Goal: Communication & Community: Answer question/provide support

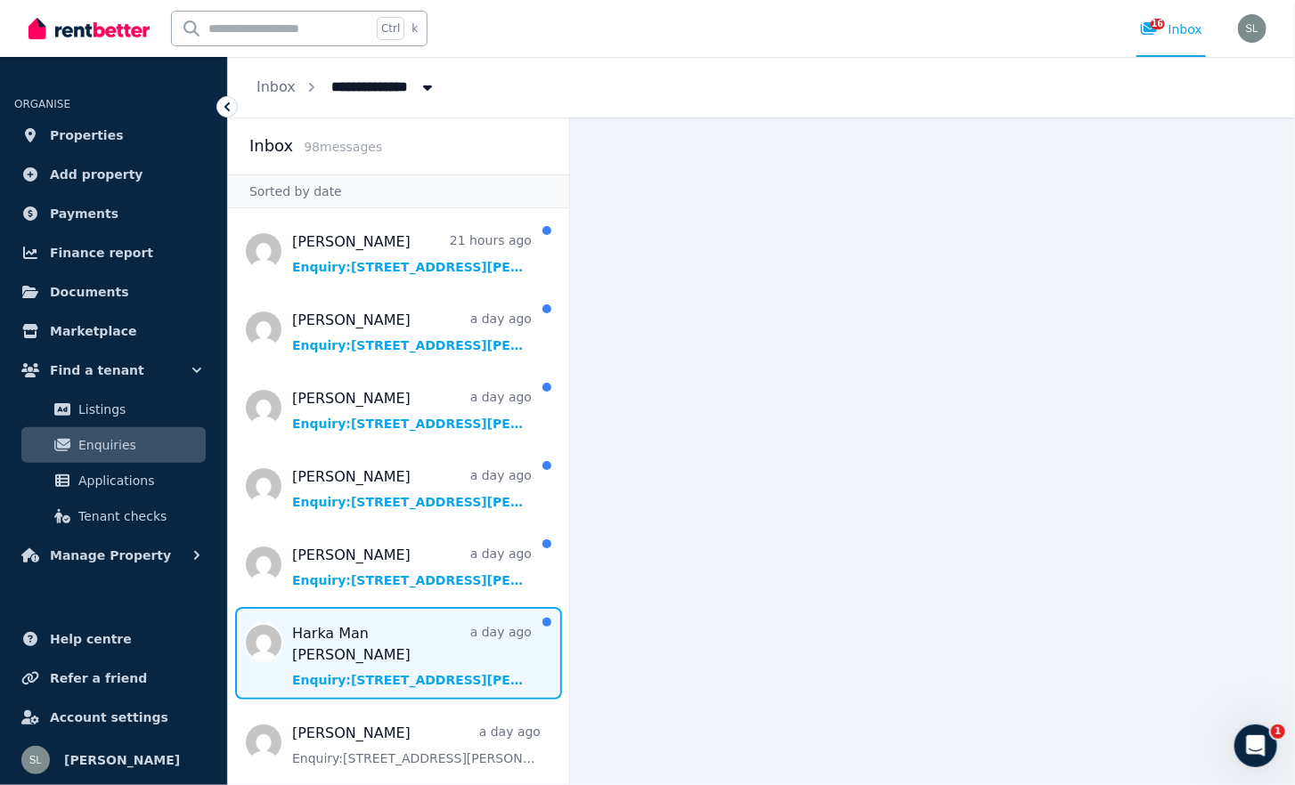
click at [378, 643] on span "Message list" at bounding box center [398, 653] width 341 height 93
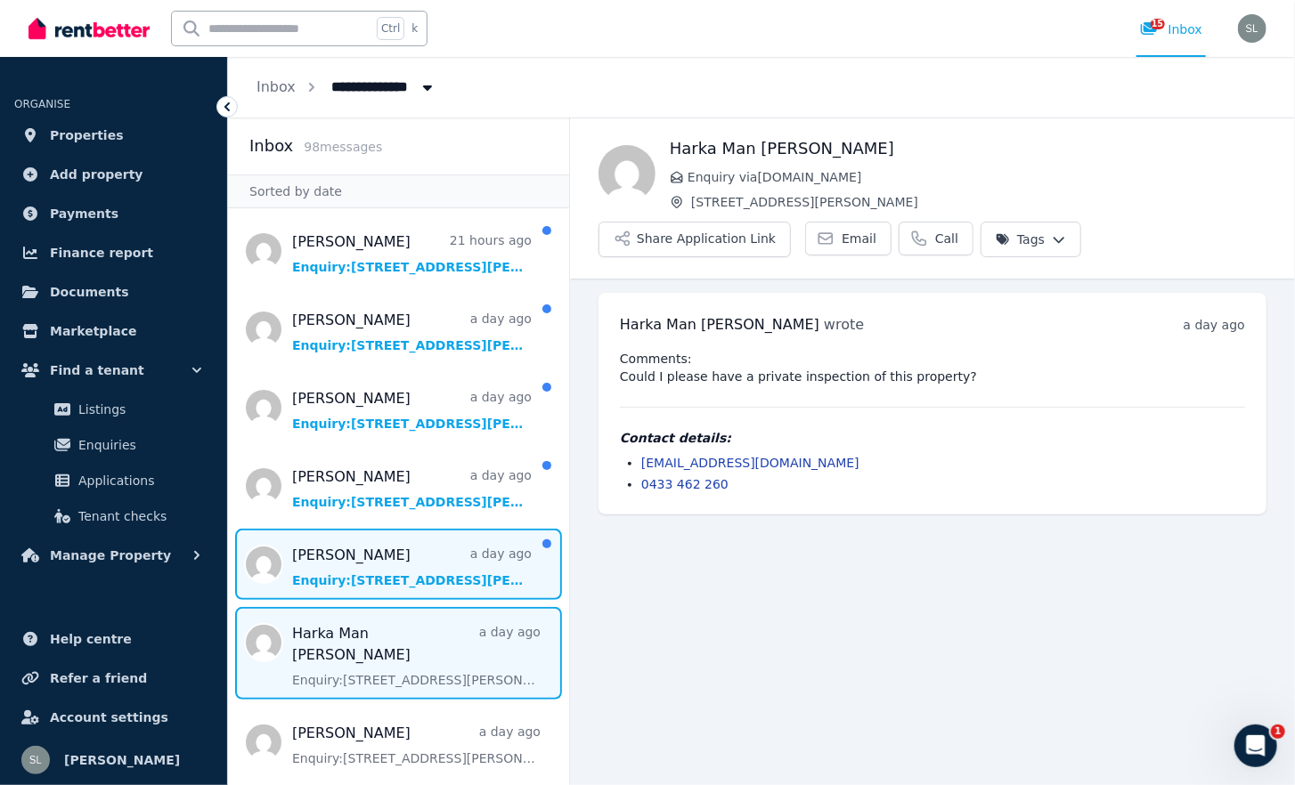
click at [357, 565] on span "Message list" at bounding box center [398, 564] width 341 height 71
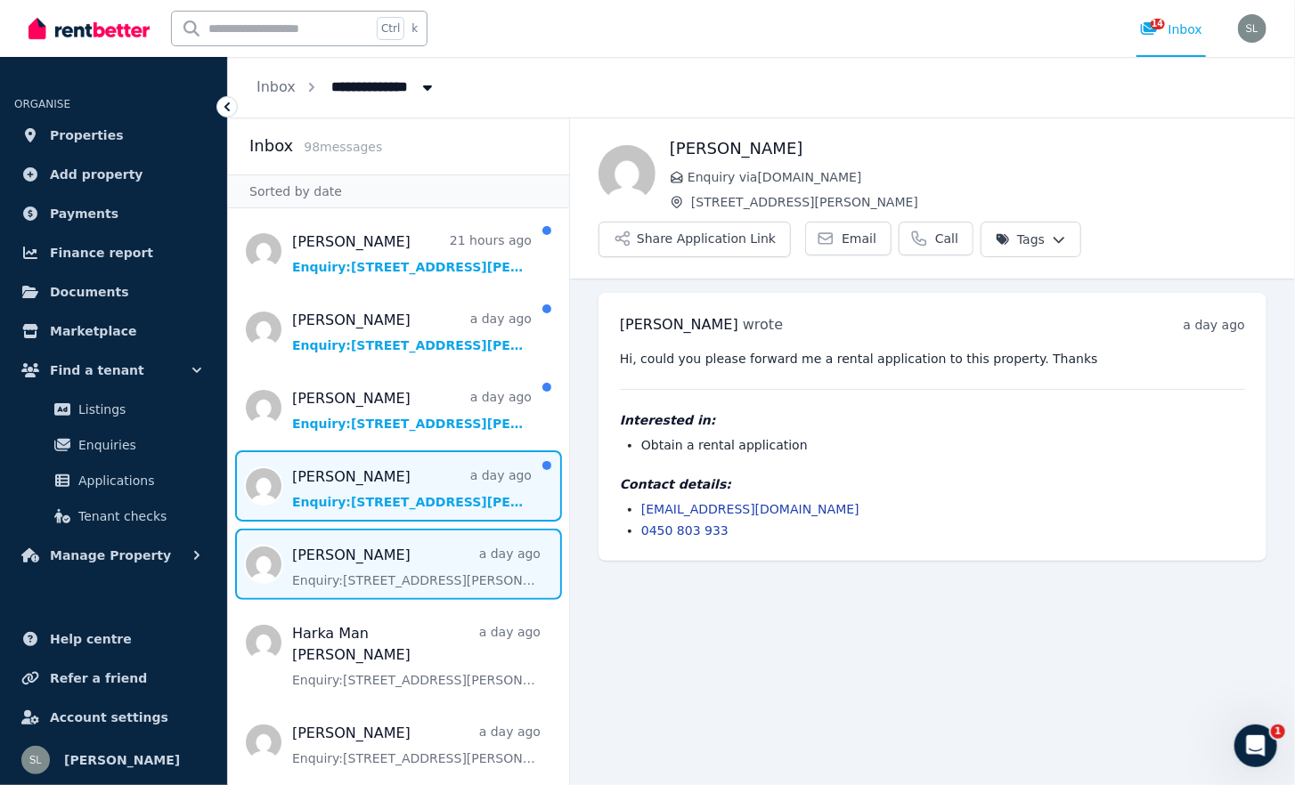
click at [338, 490] on span "Message list" at bounding box center [398, 486] width 341 height 71
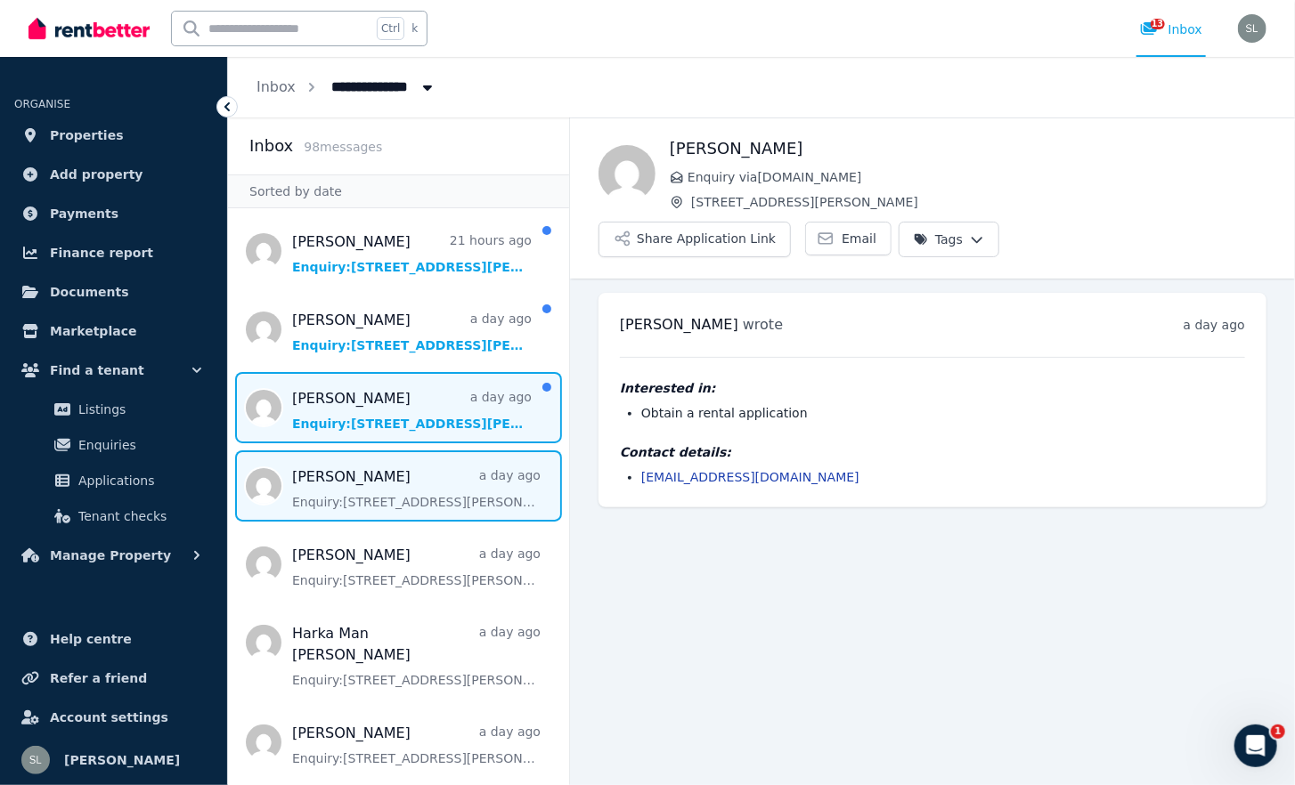
click at [335, 417] on span "Message list" at bounding box center [398, 407] width 341 height 71
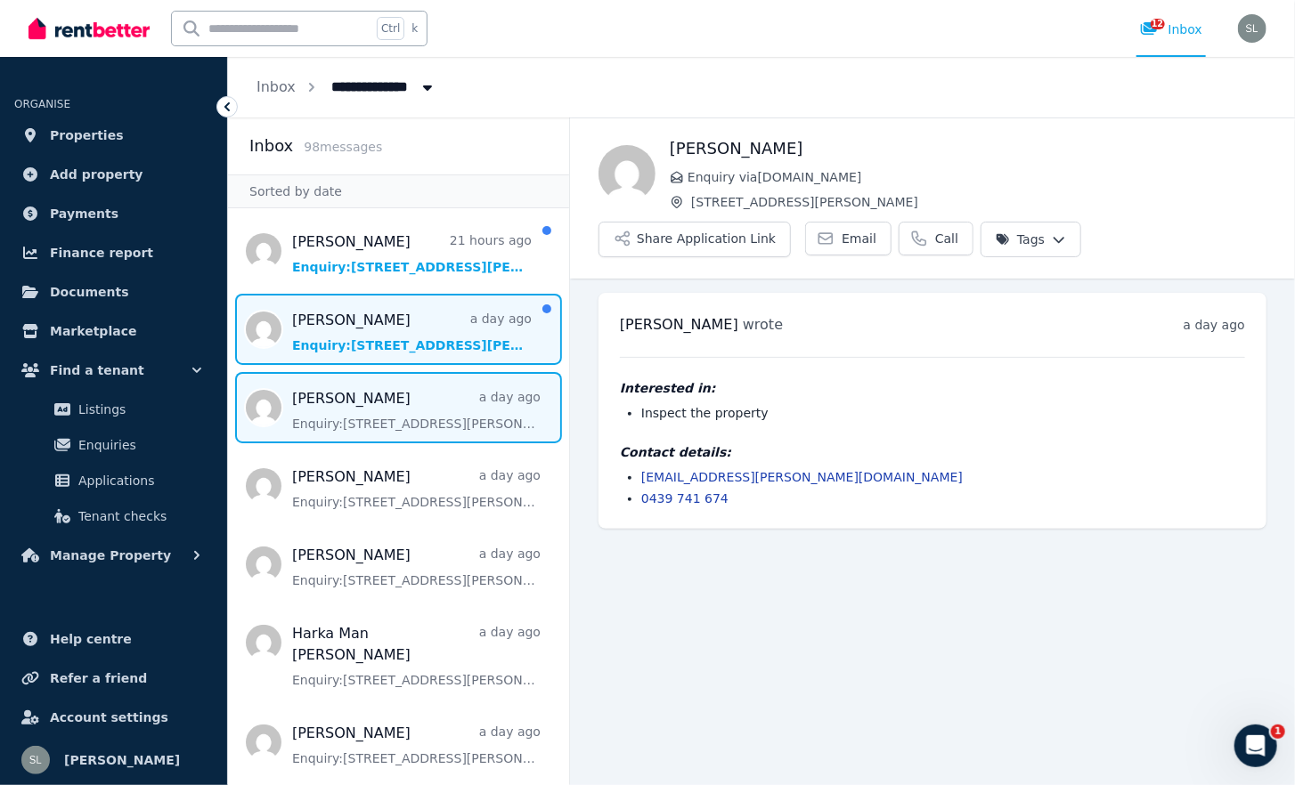
click at [335, 328] on span "Message list" at bounding box center [398, 329] width 341 height 71
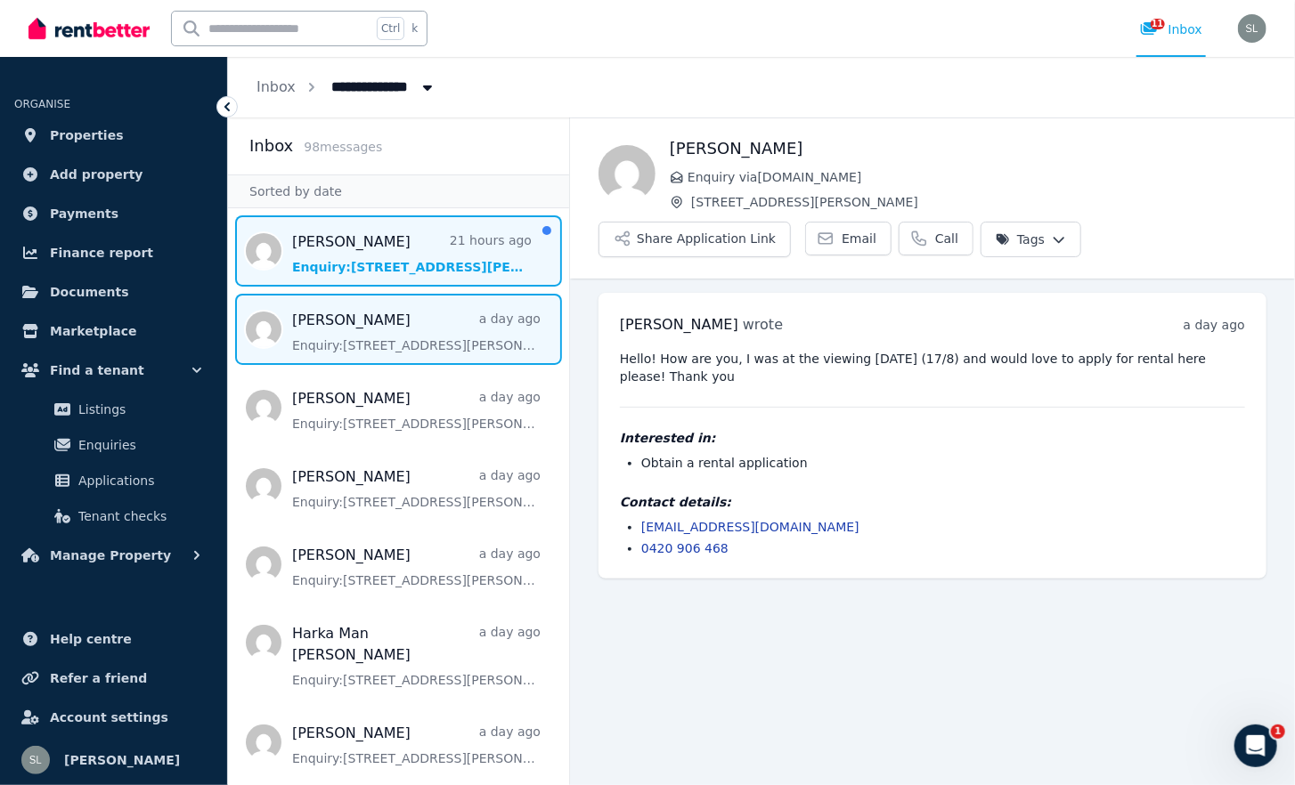
click at [313, 263] on span "Message list" at bounding box center [398, 250] width 341 height 71
